Goal: Task Accomplishment & Management: Use online tool/utility

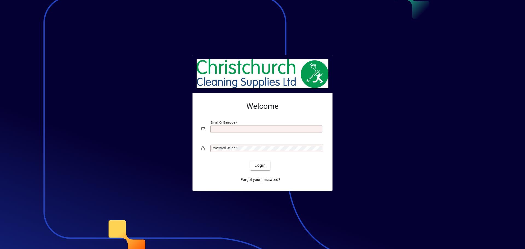
click at [242, 128] on input "Email or Barcode" at bounding box center [267, 129] width 110 height 4
type input "**********"
click at [231, 154] on div at bounding box center [262, 157] width 122 height 6
click at [231, 150] on mat-label "Password or Pin" at bounding box center [224, 148] width 24 height 4
click at [250, 160] on button "Login" at bounding box center [260, 165] width 20 height 10
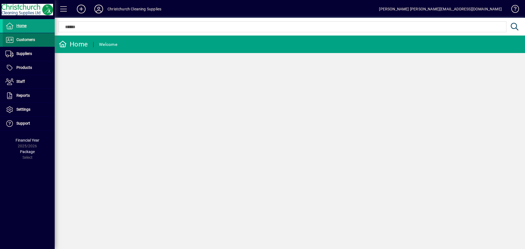
click at [16, 42] on span "Customers" at bounding box center [25, 39] width 19 height 4
